Goal: Check status: Check status

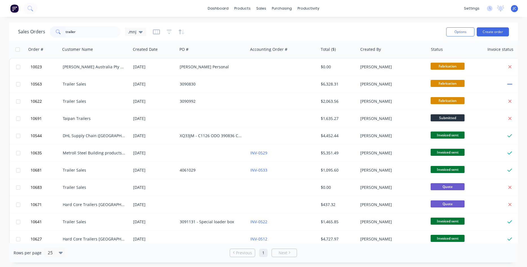
click at [40, 33] on div "Sales Orders trailer ,mnj" at bounding box center [82, 31] width 128 height 11
type input "co"
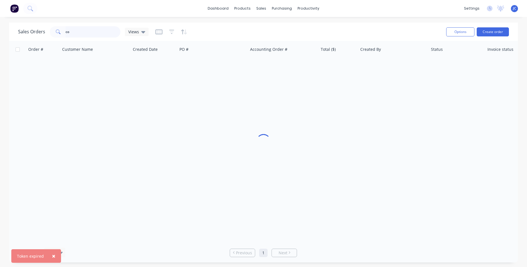
click at [68, 31] on input "co" at bounding box center [93, 31] width 55 height 11
type input "cod"
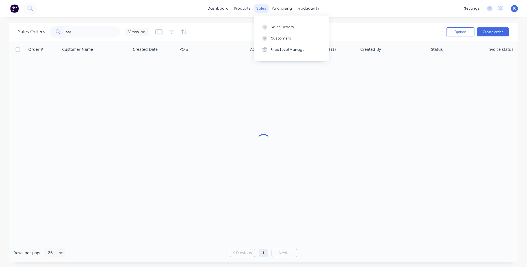
click at [266, 10] on div "sales" at bounding box center [261, 8] width 16 height 8
click at [265, 29] on icon at bounding box center [264, 27] width 5 height 5
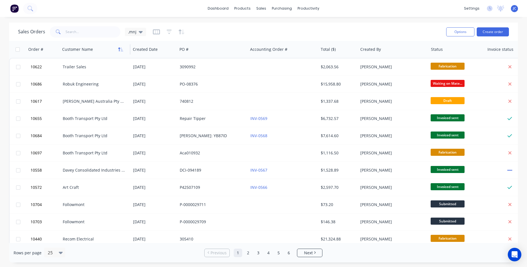
click at [123, 50] on icon "button" at bounding box center [120, 49] width 5 height 5
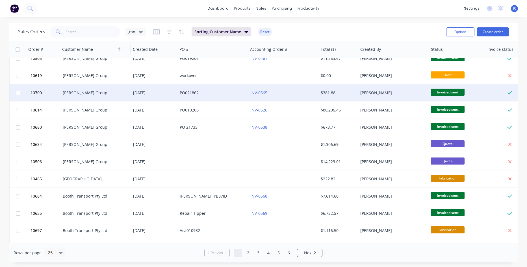
scroll to position [248, 0]
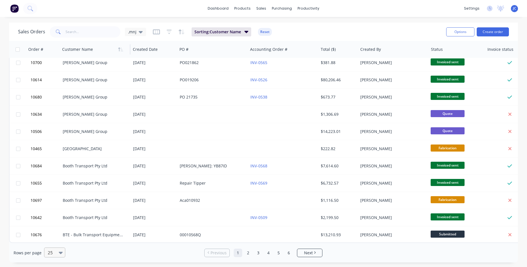
click at [59, 252] on icon at bounding box center [61, 253] width 4 height 2
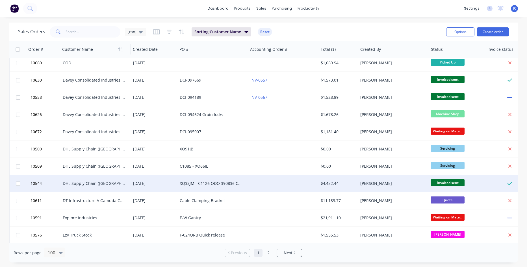
scroll to position [424, 0]
